Goal: Transaction & Acquisition: Purchase product/service

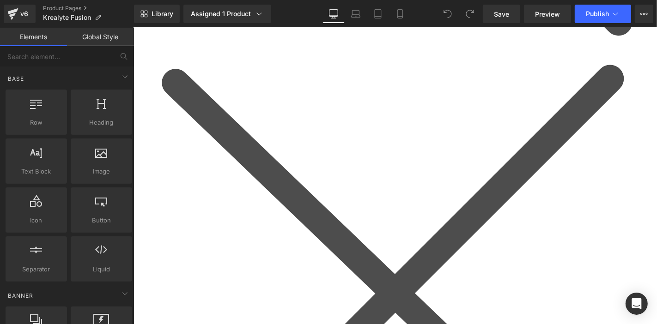
scroll to position [2360, 0]
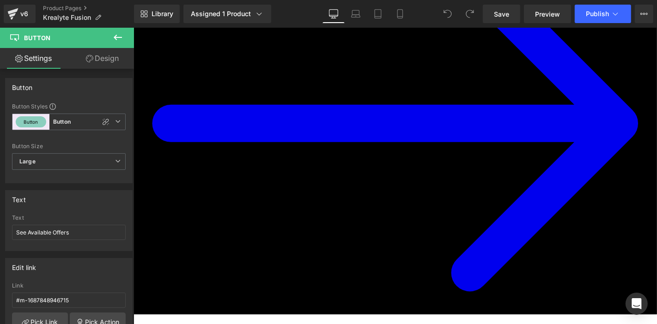
scroll to position [1432, 0]
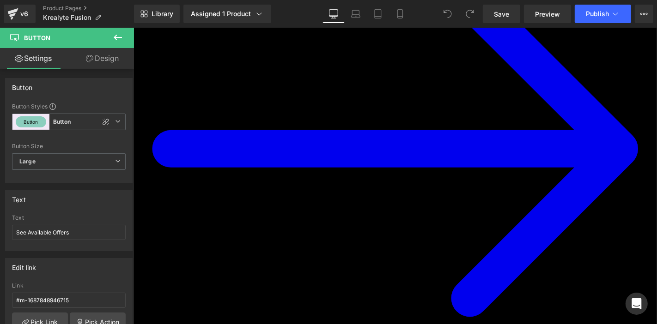
click at [133, 27] on icon at bounding box center [133, 27] width 0 height 0
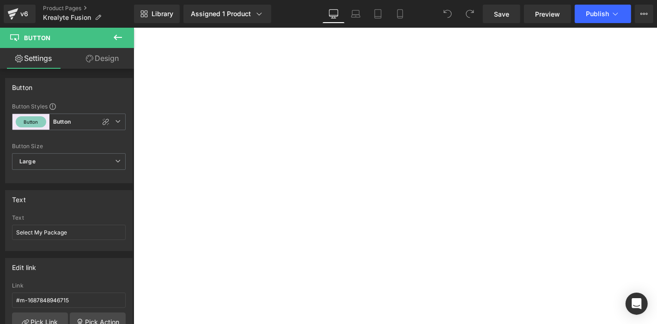
scroll to position [843, 0]
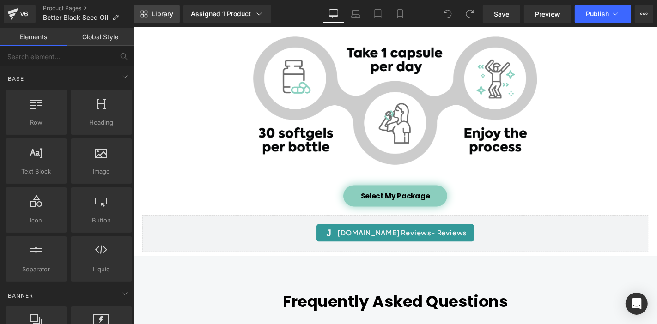
scroll to position [3284, 0]
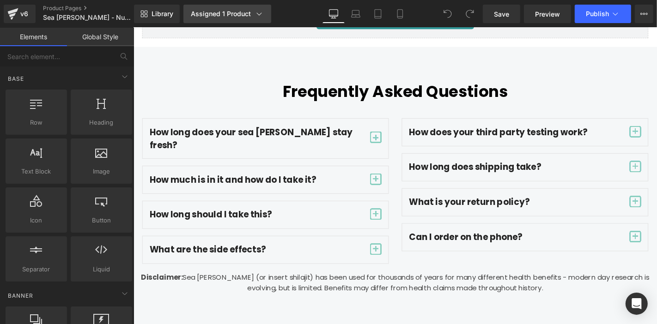
scroll to position [4053, 0]
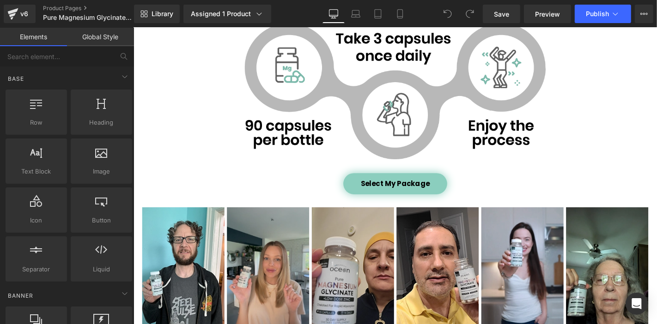
scroll to position [3386, 0]
